Goal: Task Accomplishment & Management: Complete application form

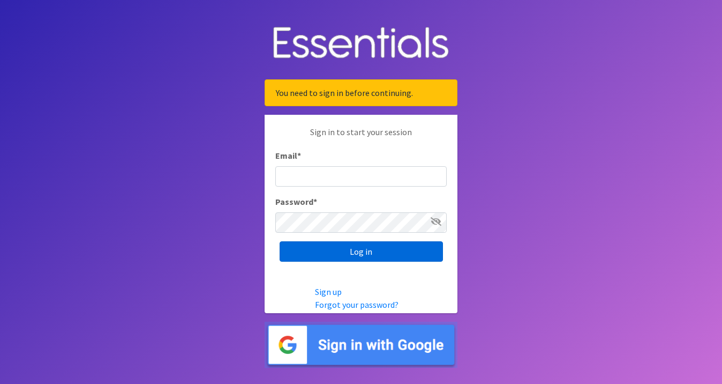
type input "[EMAIL_ADDRESS][DOMAIN_NAME]"
click at [379, 257] on input "Log in" at bounding box center [361, 251] width 163 height 20
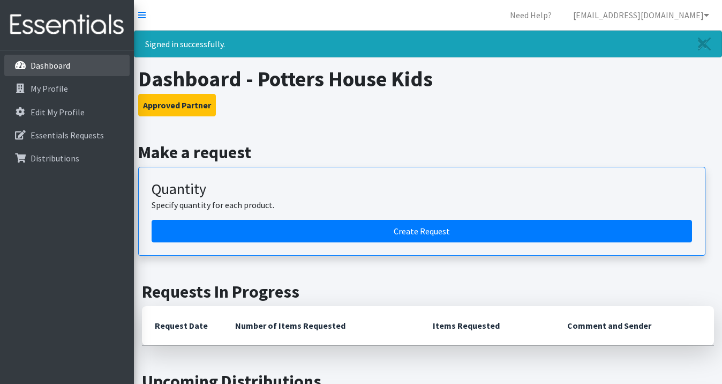
click at [68, 66] on p "Dashboard" at bounding box center [51, 65] width 40 height 11
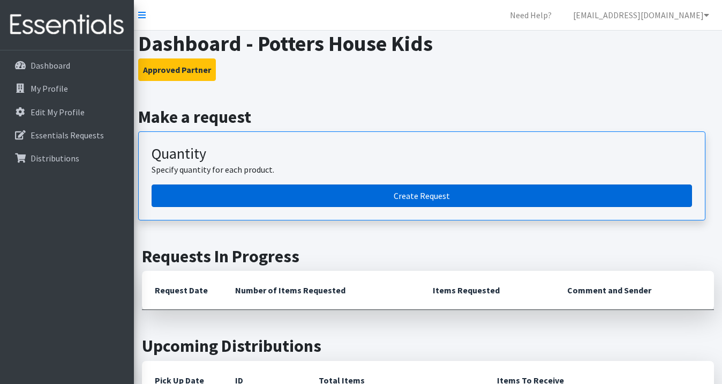
click at [445, 199] on link "Create Request" at bounding box center [422, 195] width 541 height 23
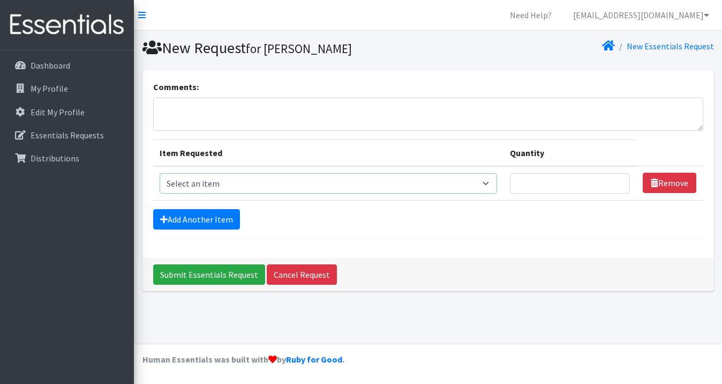
click at [224, 179] on select "Select an item Adult Briefs (Large/X-Large) Adult Briefs (Medium/Large) Adult B…" at bounding box center [329, 183] width 338 height 20
select select "4562"
click at [554, 183] on input "Quantity" at bounding box center [570, 183] width 121 height 20
type input "50"
click at [203, 218] on link "Add Another Item" at bounding box center [196, 219] width 87 height 20
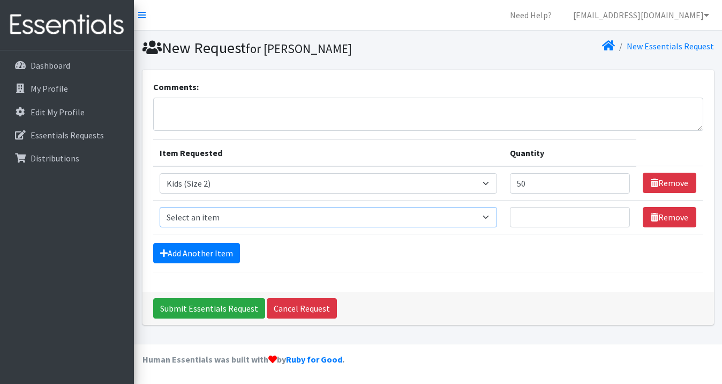
click at [202, 218] on select "Select an item Adult Briefs (Large/X-Large) Adult Briefs (Medium/Large) Adult B…" at bounding box center [329, 217] width 338 height 20
select select "4566"
click at [543, 207] on input "Quantity" at bounding box center [570, 217] width 121 height 20
type input "50"
click at [220, 252] on link "Add Another Item" at bounding box center [196, 253] width 87 height 20
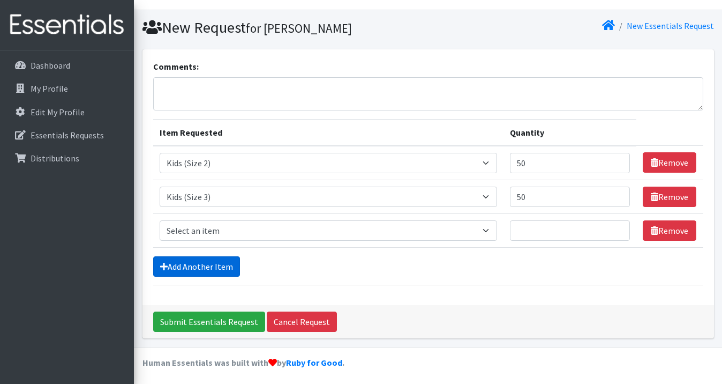
scroll to position [23, 0]
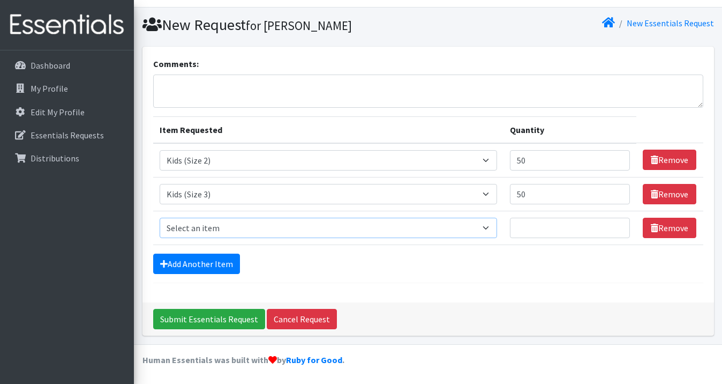
click at [209, 233] on select "Select an item Adult Briefs (Large/X-Large) Adult Briefs (Medium/Large) Adult B…" at bounding box center [329, 228] width 338 height 20
select select "4567"
click at [580, 223] on input "Quantity" at bounding box center [570, 228] width 121 height 20
type input "300"
click at [195, 267] on link "Add Another Item" at bounding box center [196, 263] width 87 height 20
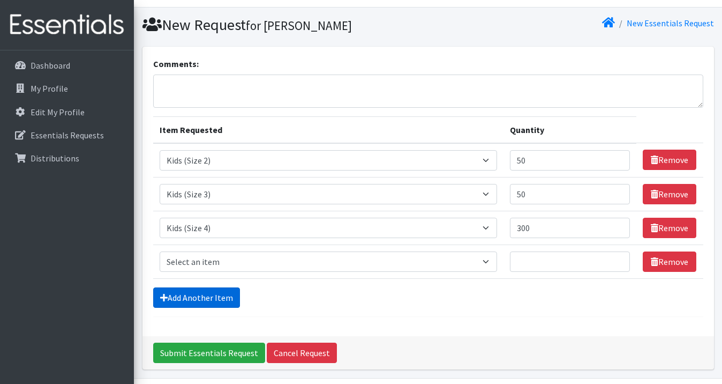
scroll to position [57, 0]
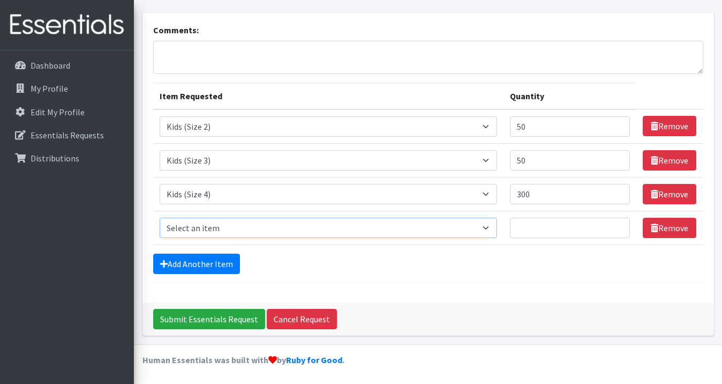
click at [195, 230] on select "Select an item Adult Briefs (Large/X-Large) Adult Briefs (Medium/Large) Adult B…" at bounding box center [329, 228] width 338 height 20
select select "4568"
click at [561, 227] on input "Quantity" at bounding box center [570, 228] width 121 height 20
type input "300"
click at [199, 262] on link "Add Another Item" at bounding box center [196, 263] width 87 height 20
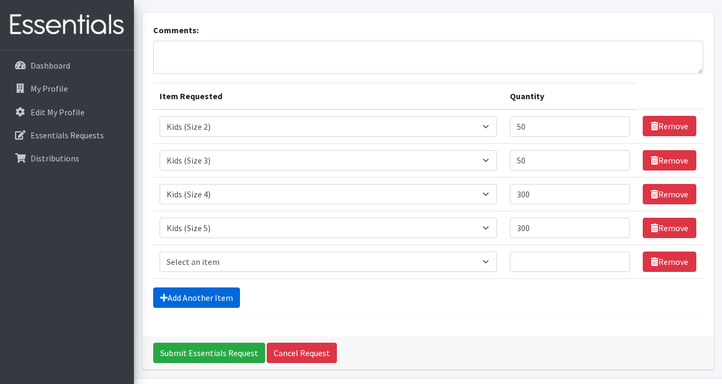
scroll to position [91, 0]
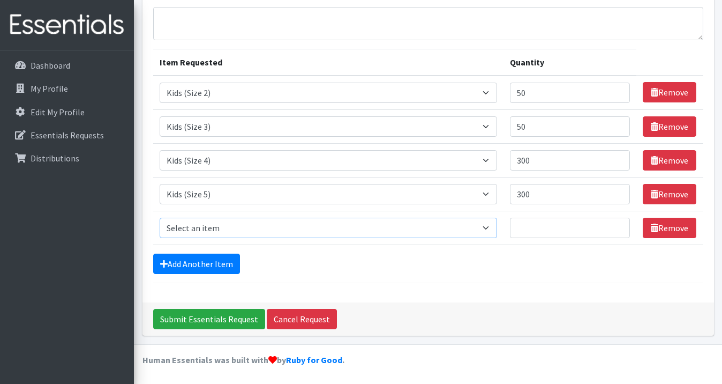
click at [198, 225] on select "Select an item Adult Briefs (Large/X-Large) Adult Briefs (Medium/Large) Adult B…" at bounding box center [329, 228] width 338 height 20
select select "13208"
click at [570, 223] on input "Quantity" at bounding box center [570, 228] width 121 height 20
type input "50"
click at [199, 261] on link "Add Another Item" at bounding box center [196, 263] width 87 height 20
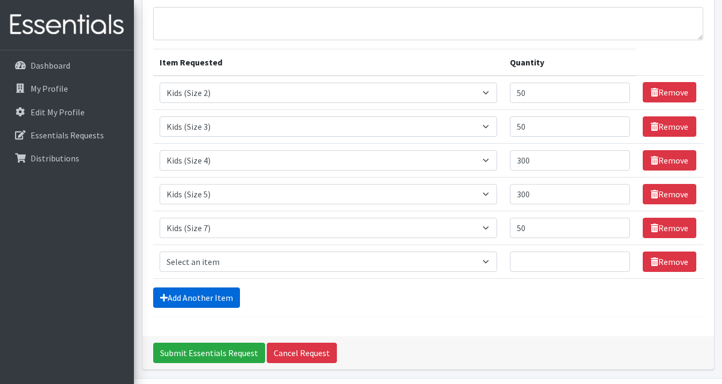
scroll to position [124, 0]
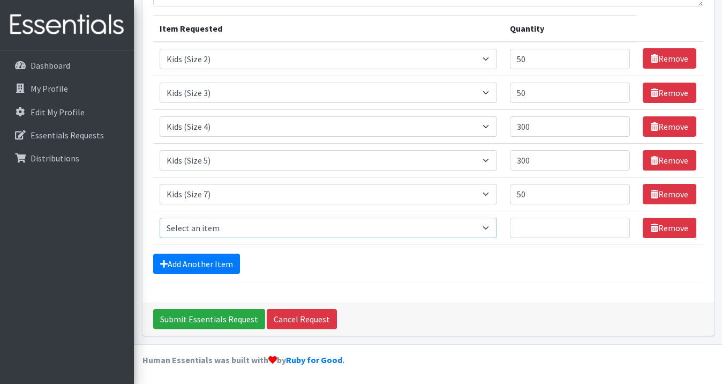
click at [201, 224] on select "Select an item Adult Briefs (Large/X-Large) Adult Briefs (Medium/Large) Adult B…" at bounding box center [329, 228] width 338 height 20
select select "4573"
click at [579, 230] on input "Quantity" at bounding box center [570, 228] width 121 height 20
type input "75"
click at [205, 263] on link "Add Another Item" at bounding box center [196, 263] width 87 height 20
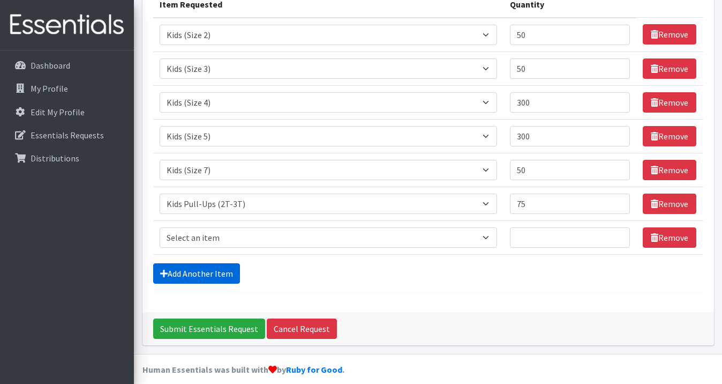
scroll to position [158, 0]
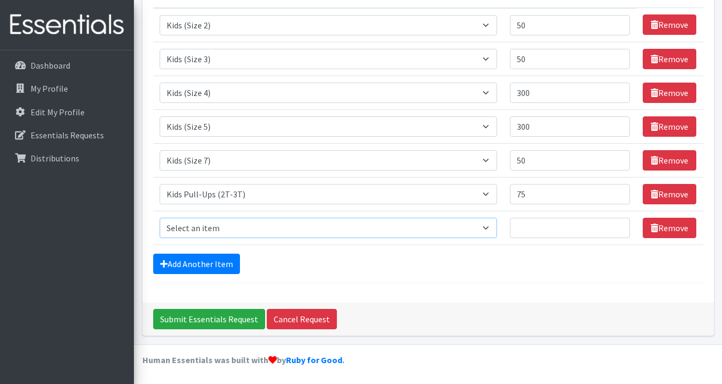
click at [207, 227] on select "Select an item Adult Briefs (Large/X-Large) Adult Briefs (Medium/Large) Adult B…" at bounding box center [329, 228] width 338 height 20
select select "4574"
click at [540, 230] on input "Quantity" at bounding box center [570, 228] width 121 height 20
type input "7"
type input "2"
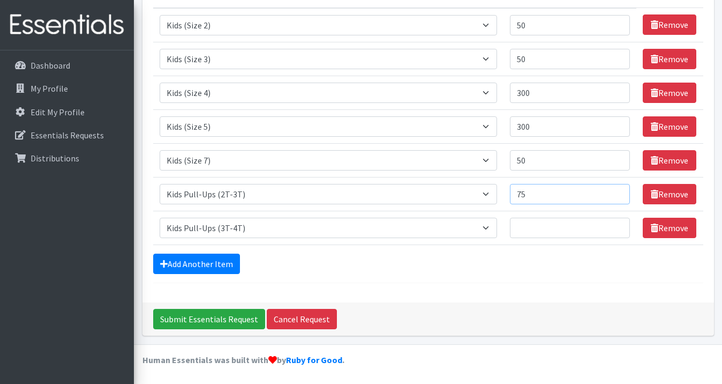
click at [572, 193] on input "75" at bounding box center [570, 194] width 121 height 20
type input "7"
type input "100"
click at [546, 228] on input "Quantity" at bounding box center [570, 228] width 121 height 20
type input "7"
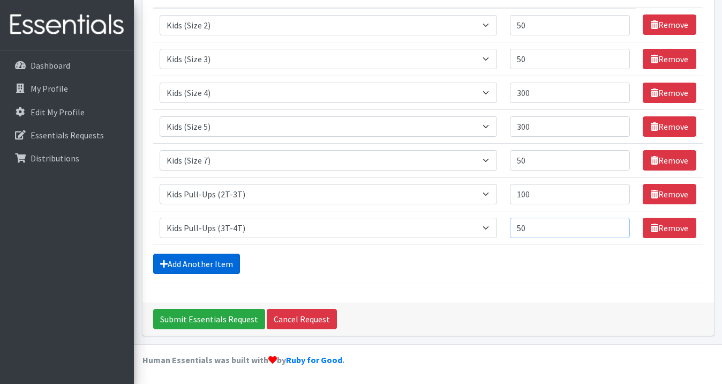
type input "50"
click at [198, 263] on link "Add Another Item" at bounding box center [196, 263] width 87 height 20
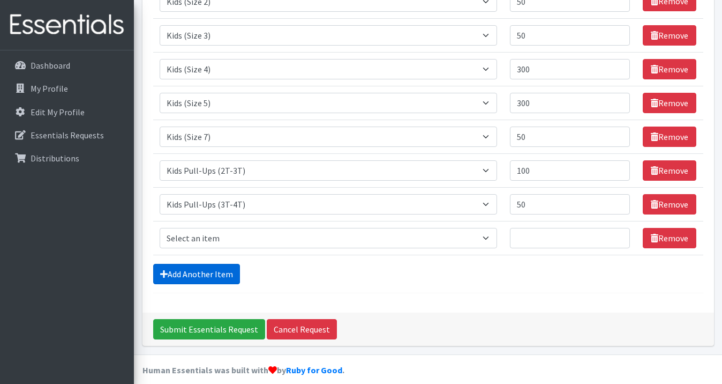
scroll to position [192, 0]
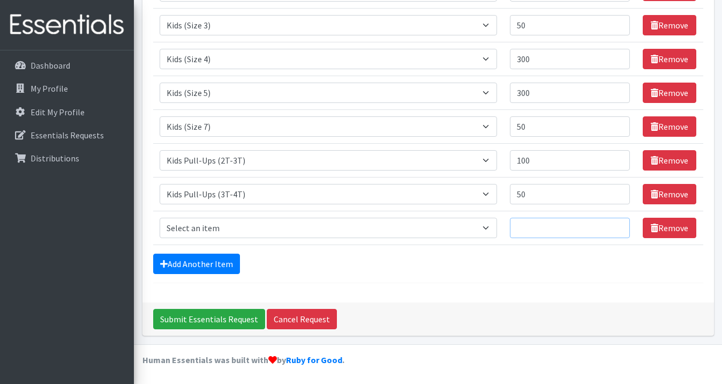
click at [593, 232] on input "Quantity" at bounding box center [570, 228] width 121 height 20
type input "75"
click at [225, 262] on link "Add Another Item" at bounding box center [196, 263] width 87 height 20
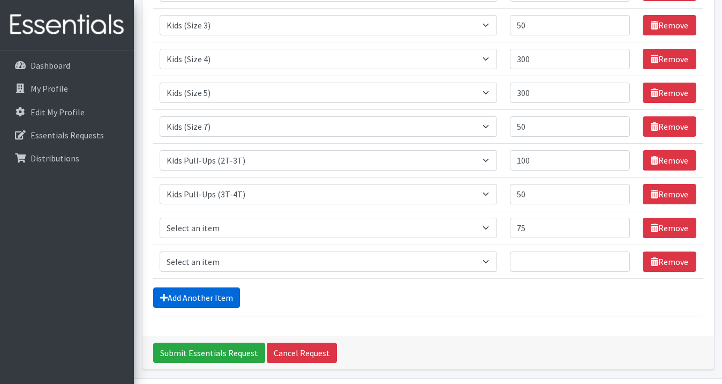
scroll to position [226, 0]
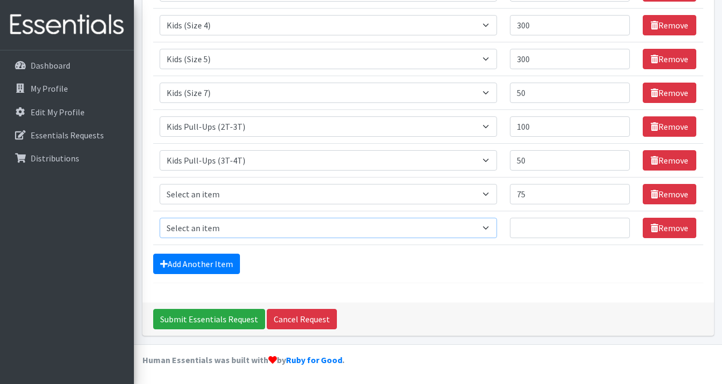
click at [225, 230] on select "Select an item Adult Briefs (Large/X-Large) Adult Briefs (Medium/Large) Adult B…" at bounding box center [329, 228] width 338 height 20
click at [497, 197] on select "Select an item Adult Briefs (Large/X-Large) Adult Briefs (Medium/Large) Adult B…" at bounding box center [329, 194] width 338 height 20
select select "4575"
click at [219, 227] on select "Select an item Adult Briefs (Large/X-Large) Adult Briefs (Medium/Large) Adult B…" at bounding box center [329, 228] width 338 height 20
select select "4558"
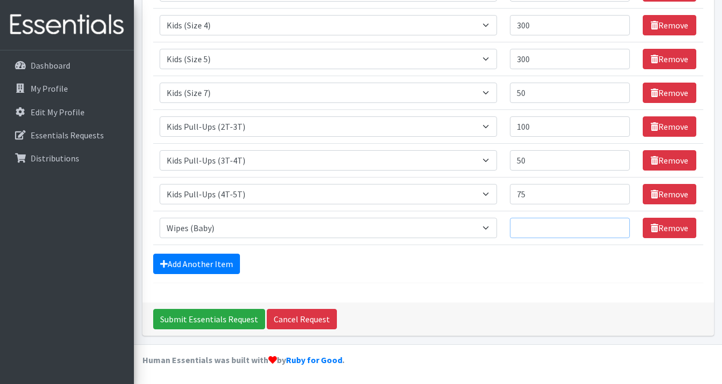
click at [547, 220] on input "Quantity" at bounding box center [570, 228] width 121 height 20
type input "20"
click at [504, 262] on div "Add Another Item" at bounding box center [428, 263] width 550 height 20
click at [226, 317] on input "Submit Essentials Request" at bounding box center [209, 319] width 112 height 20
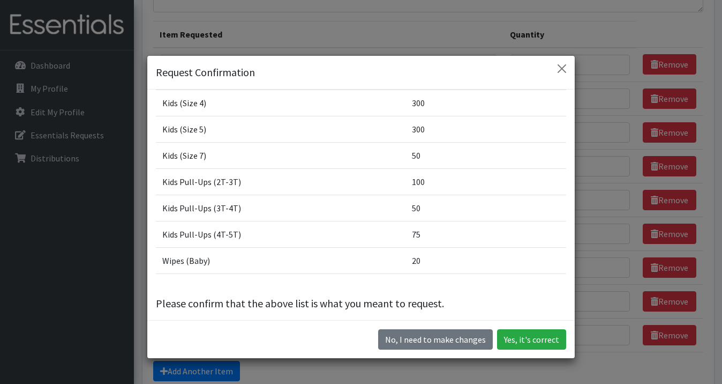
scroll to position [96, 0]
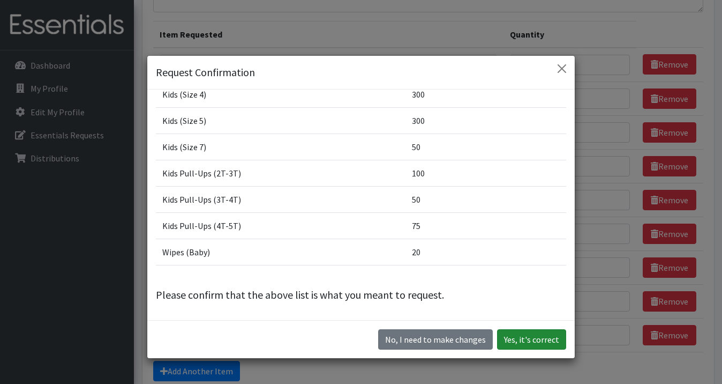
click at [526, 341] on button "Yes, it's correct" at bounding box center [531, 339] width 69 height 20
